Goal: Transaction & Acquisition: Purchase product/service

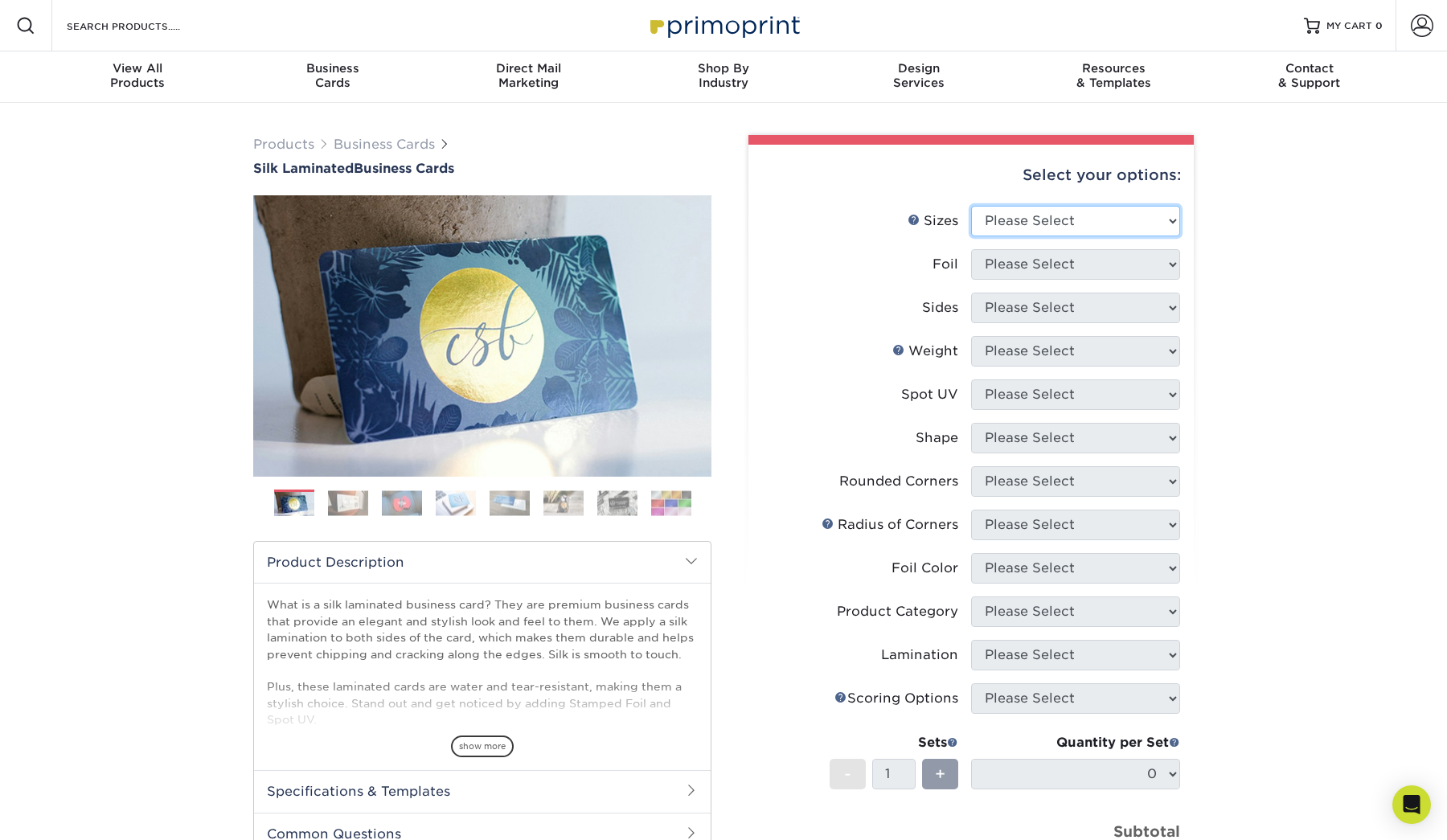
select select "2.00x3.50"
select select "0"
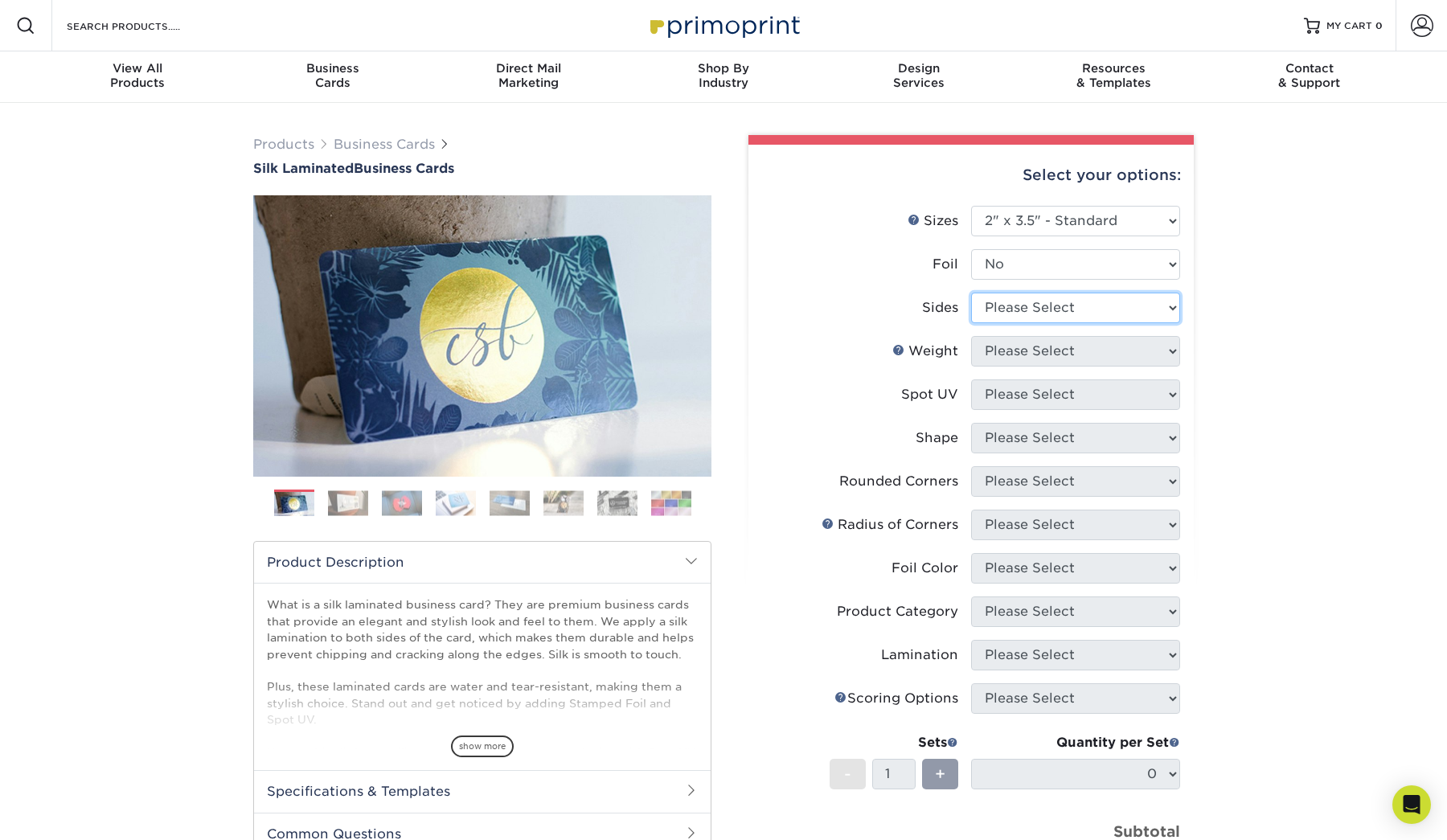
select select "13abbda7-1d64-4f25-8bb2-c179b224825d"
select select "16PT"
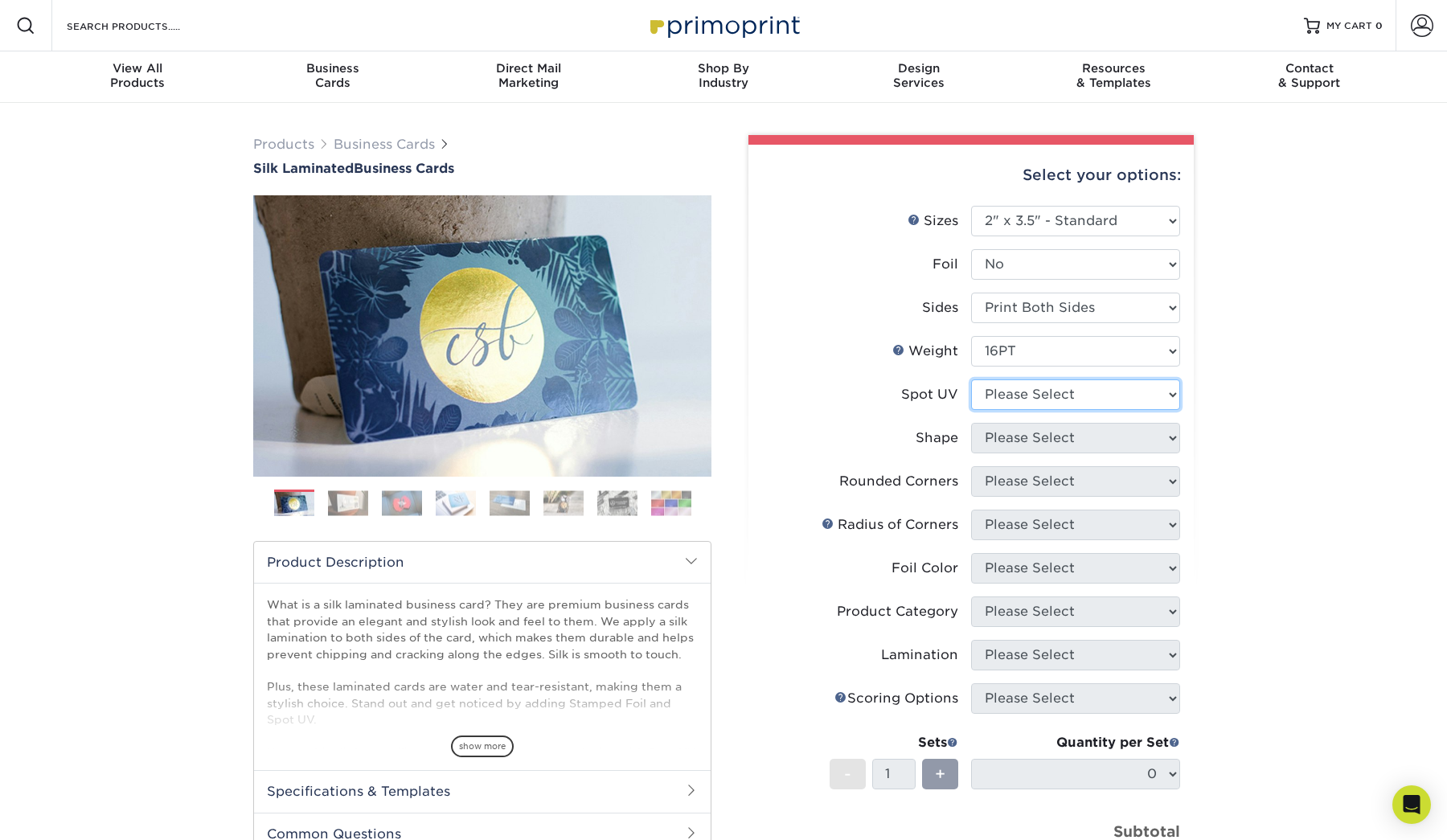
select select "1"
select select "standard"
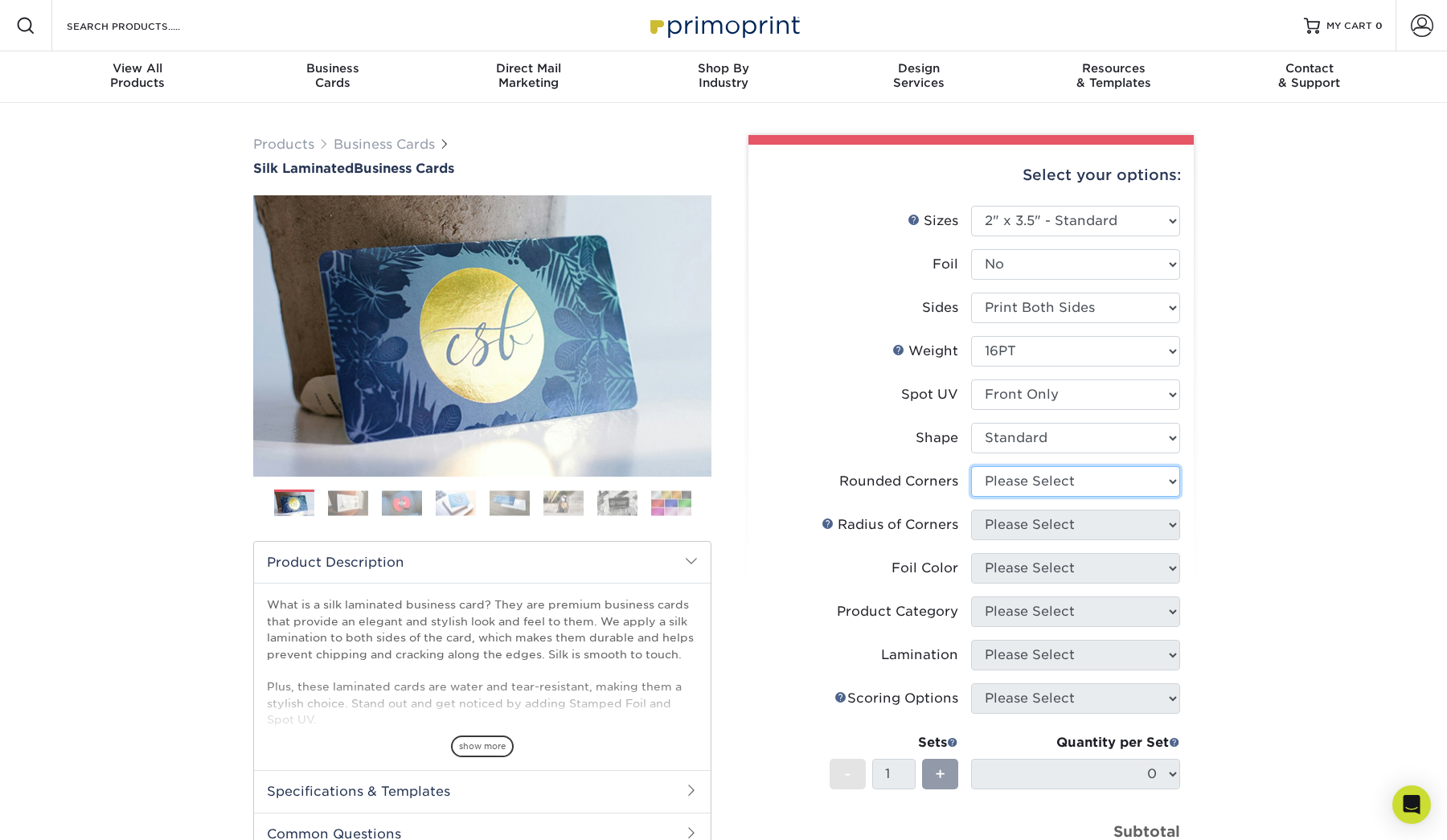
select select "7672df9e-0e0a-464d-8e1f-920c575e4da3"
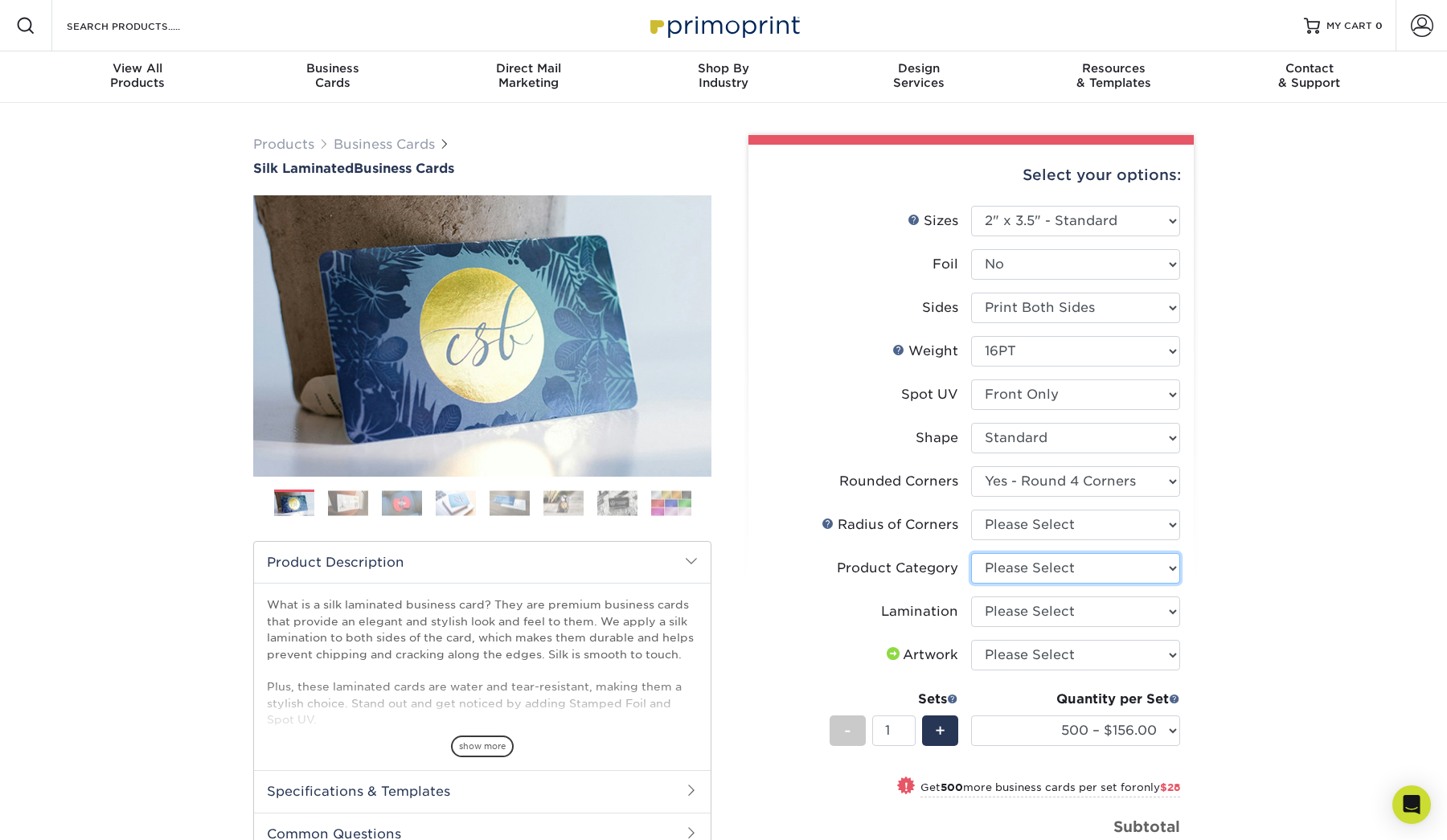
select select "3b5148f1-0588-4f88-a218-97bcfdce65c1"
select select "ccacb42f-45f7-42d3-bbd3-7c8421cf37f0"
select select "upload"
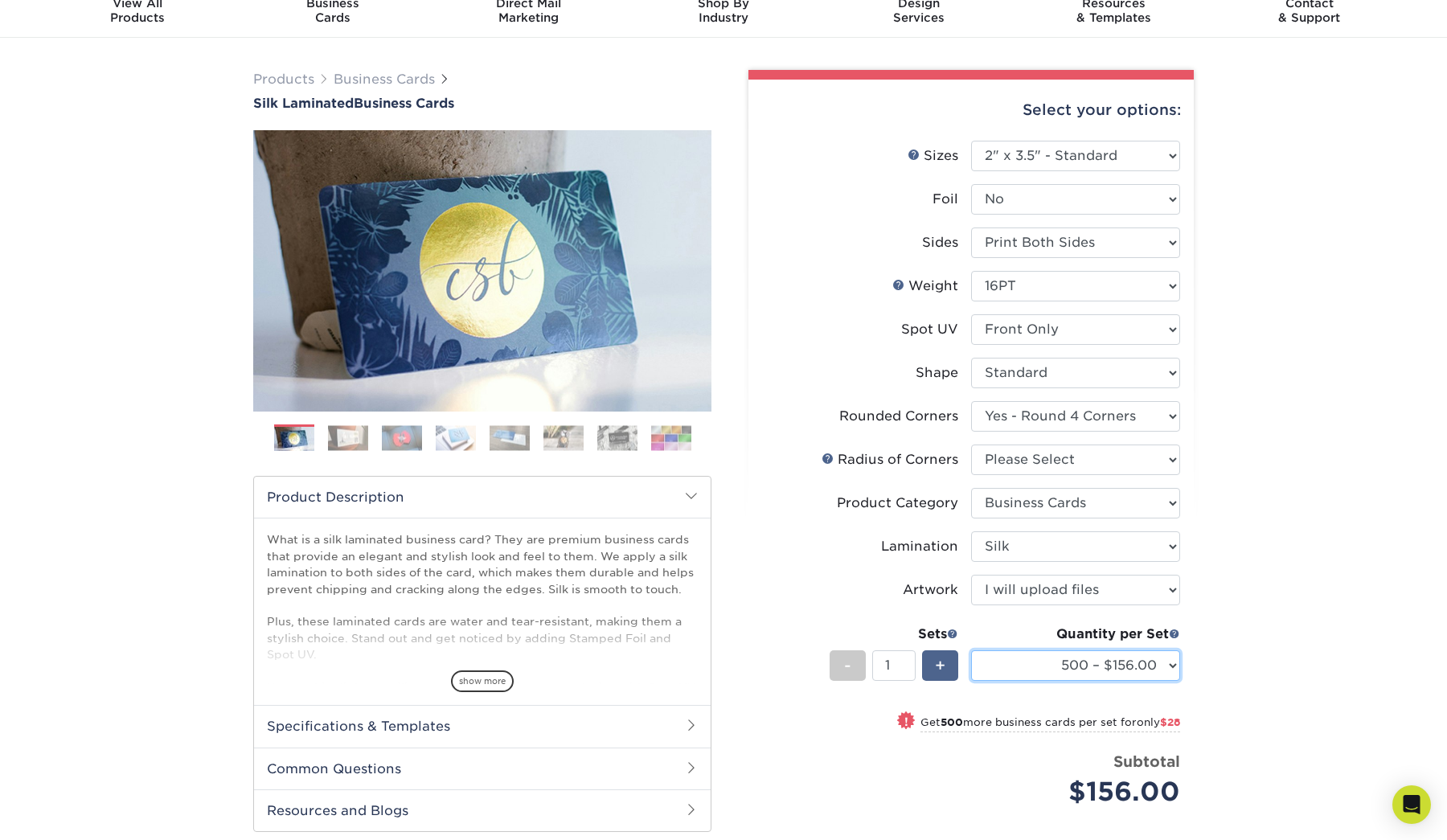
scroll to position [53, 0]
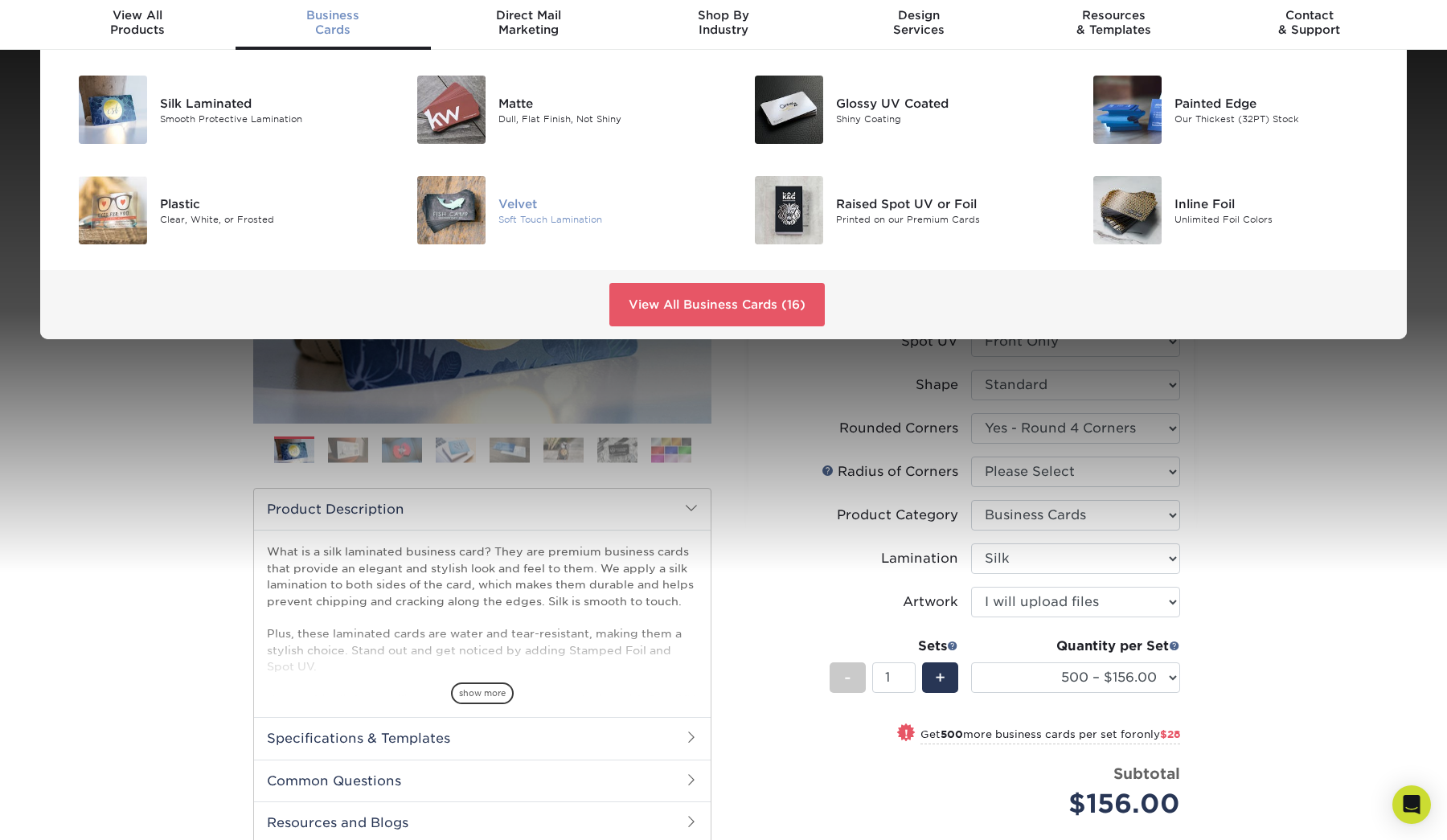
click at [467, 221] on img at bounding box center [451, 210] width 68 height 68
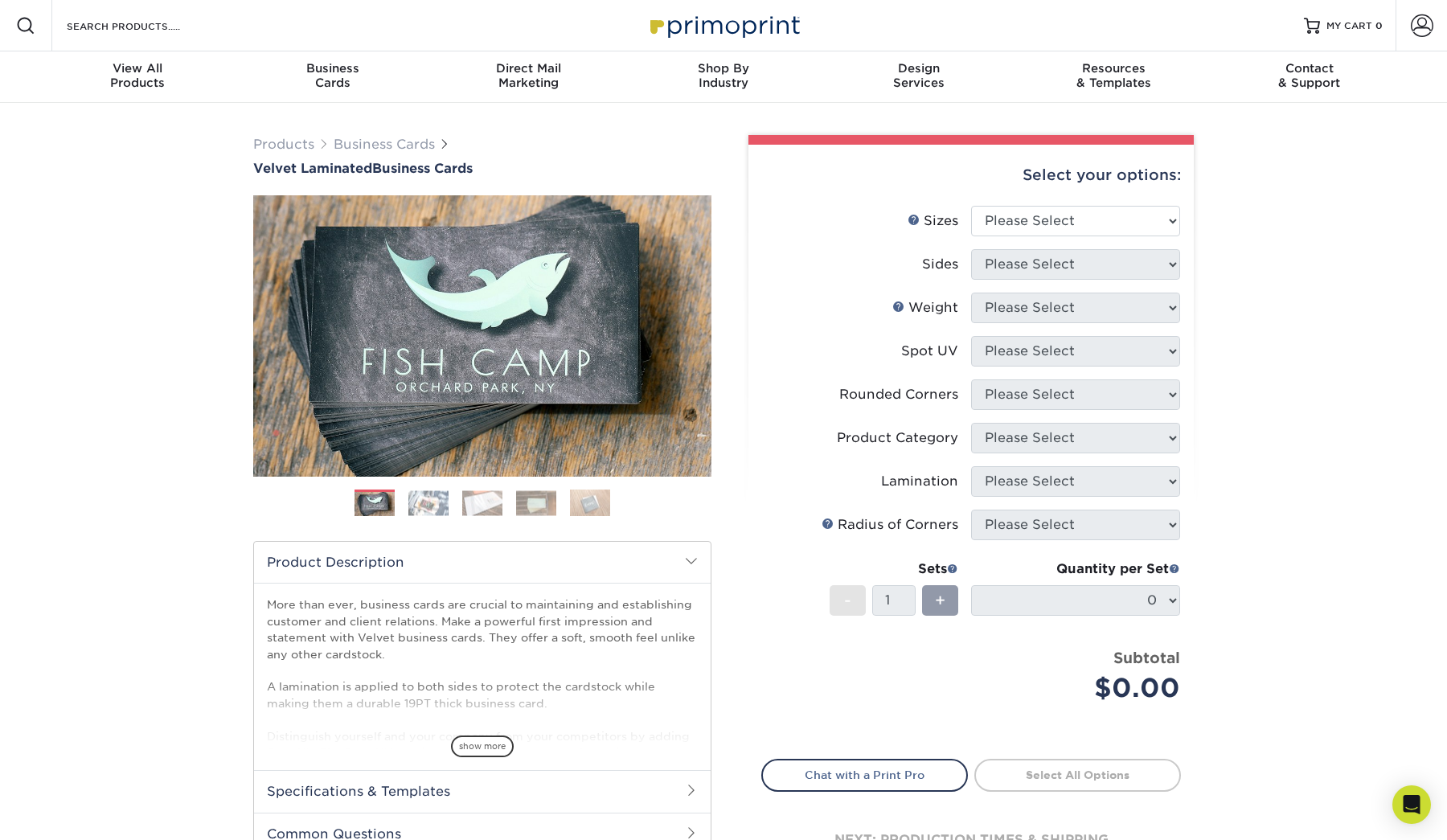
click at [431, 510] on img at bounding box center [429, 502] width 40 height 25
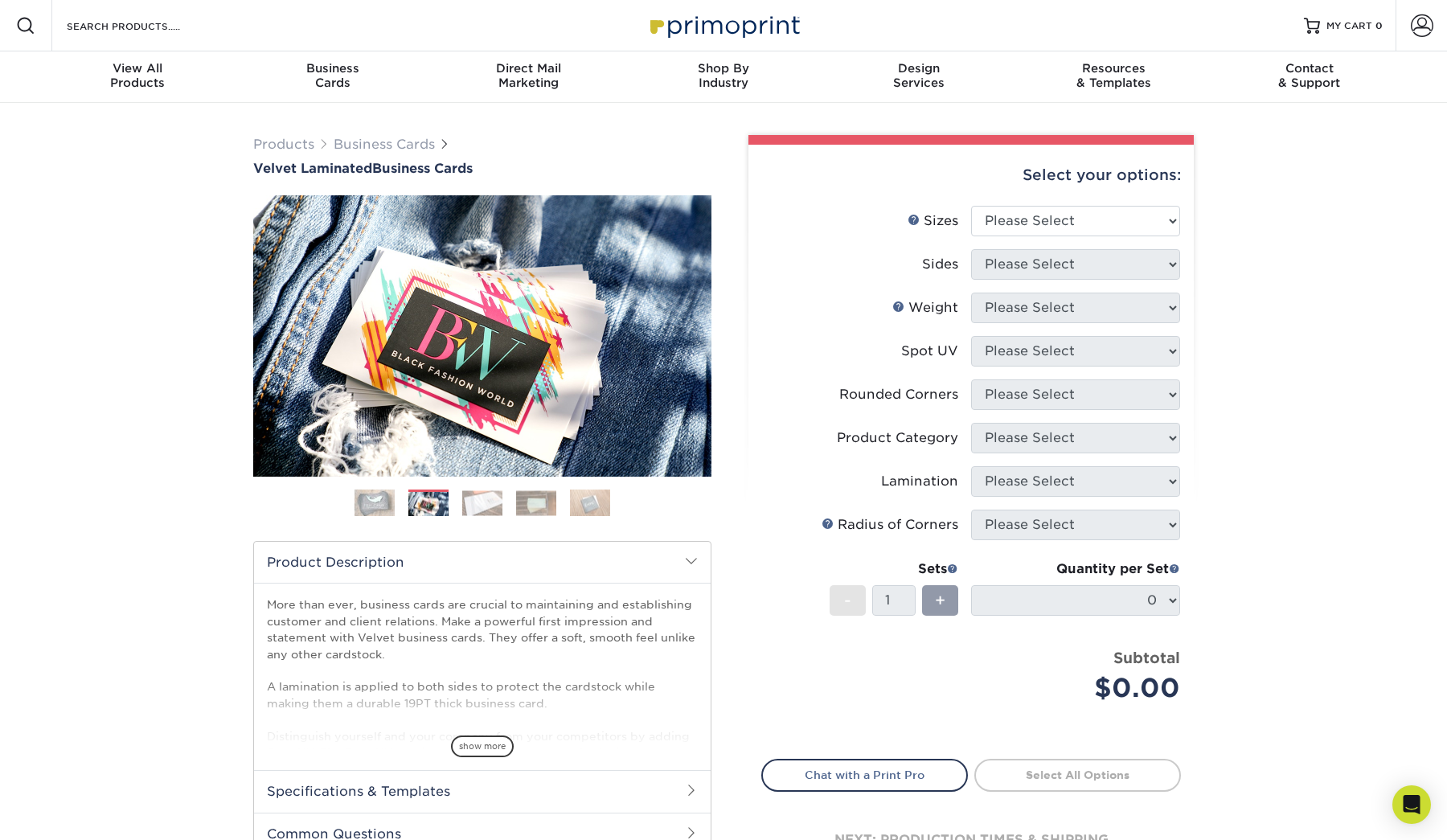
click at [478, 499] on img at bounding box center [483, 502] width 40 height 25
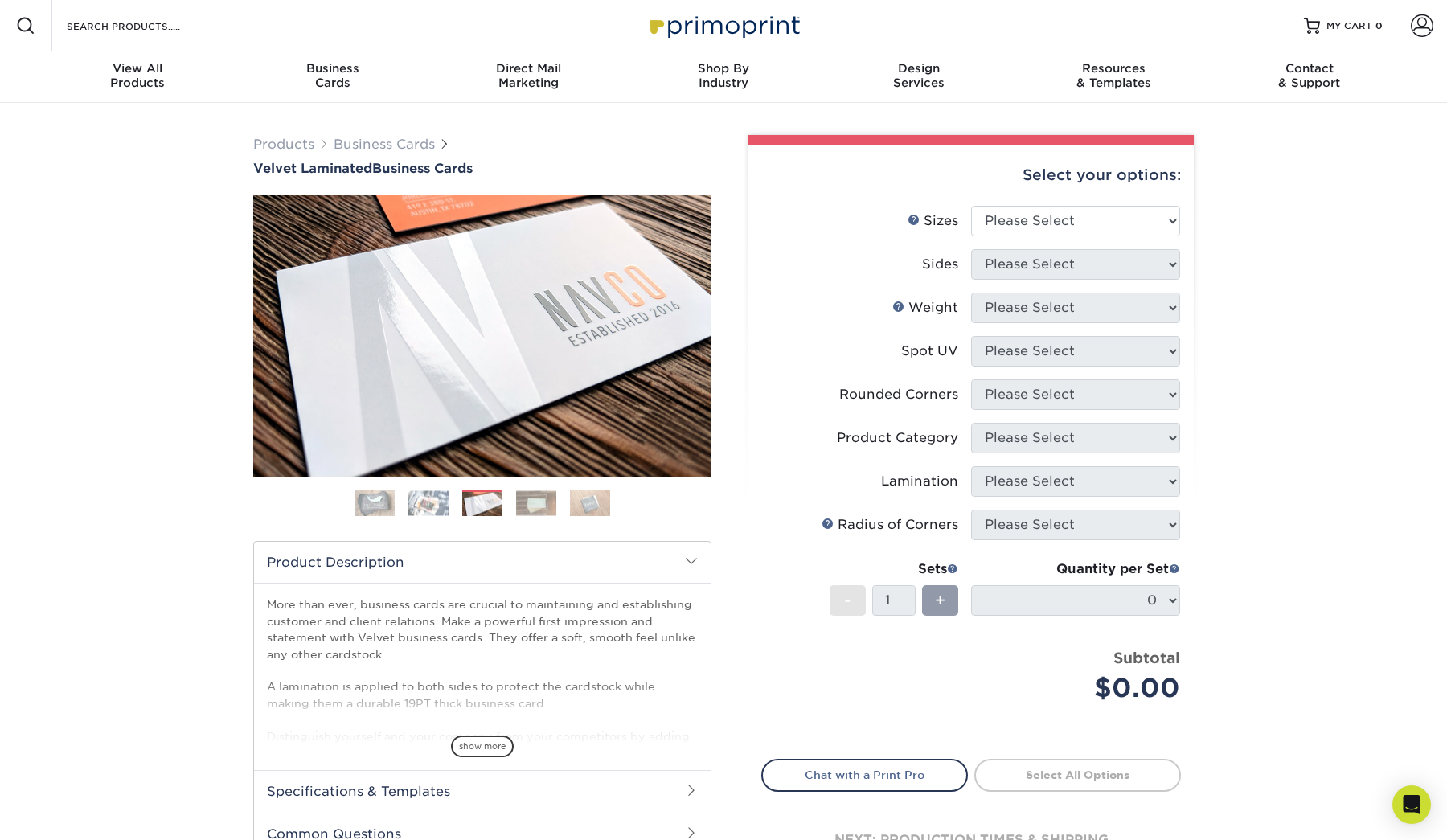
click at [539, 500] on img at bounding box center [536, 502] width 40 height 25
